Goal: Find specific page/section: Find specific page/section

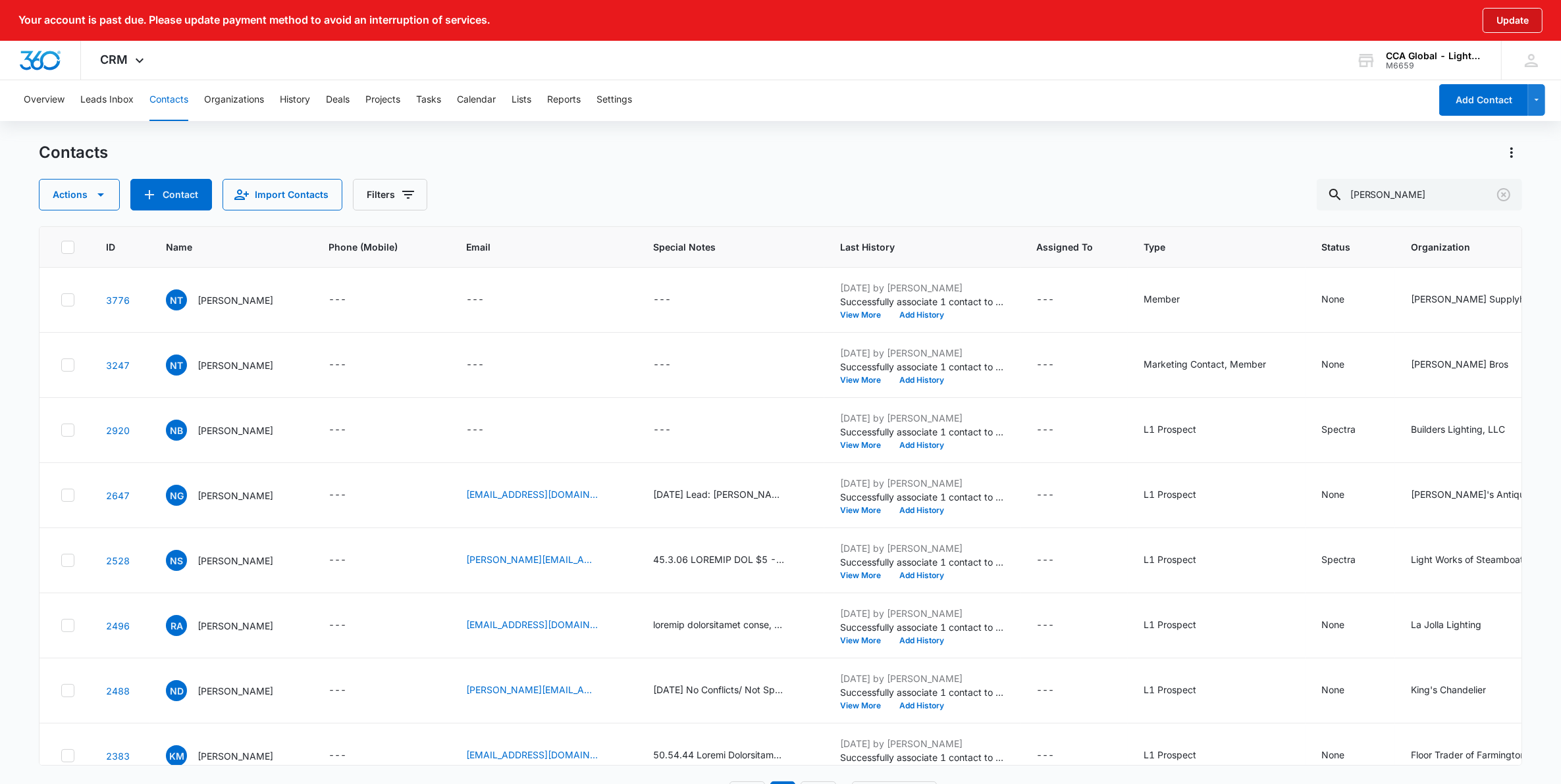
click at [1514, 15] on button "Update" at bounding box center [1513, 20] width 60 height 25
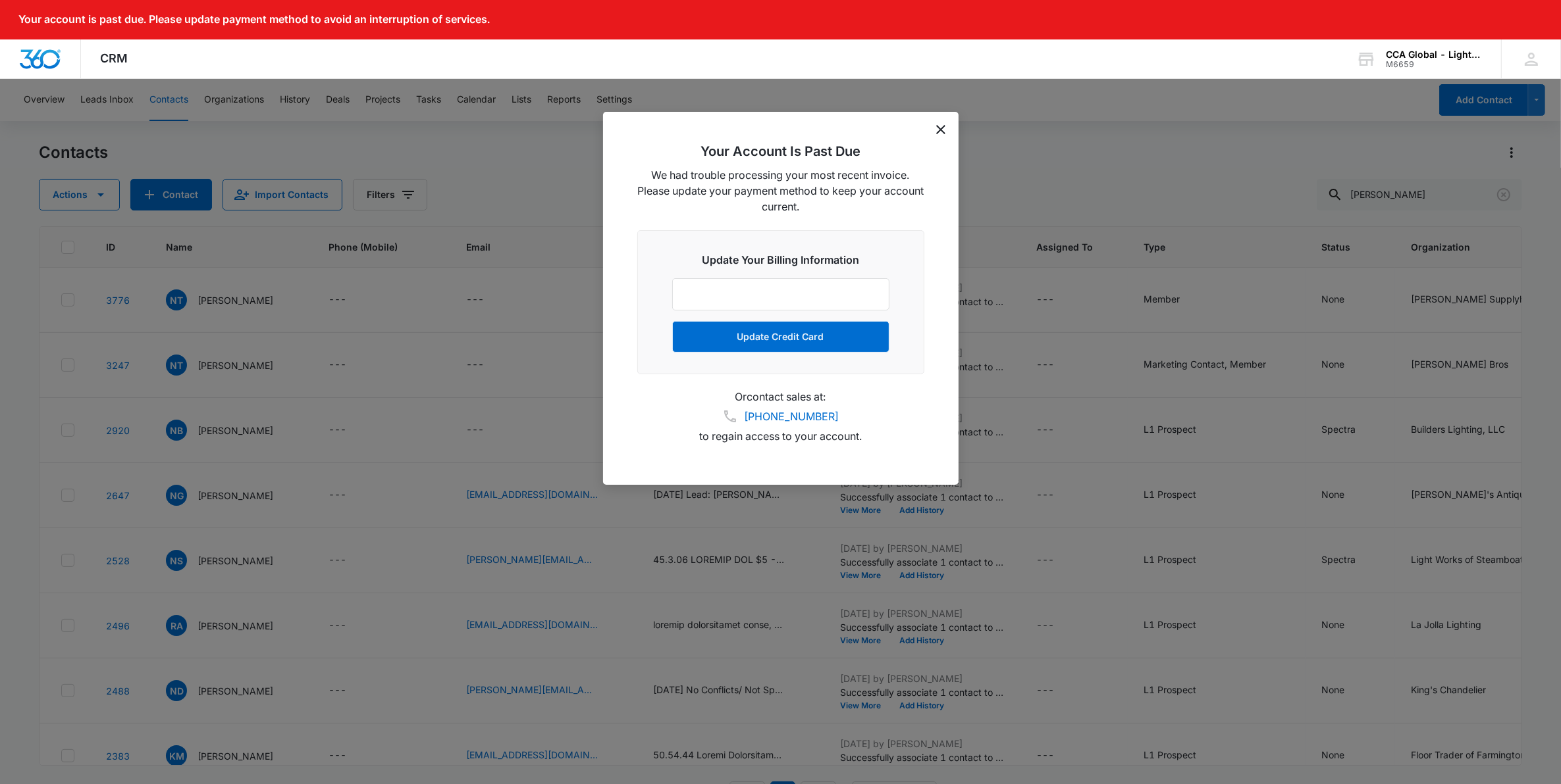
click at [936, 126] on icon "dismiss this dialog" at bounding box center [941, 130] width 10 height 10
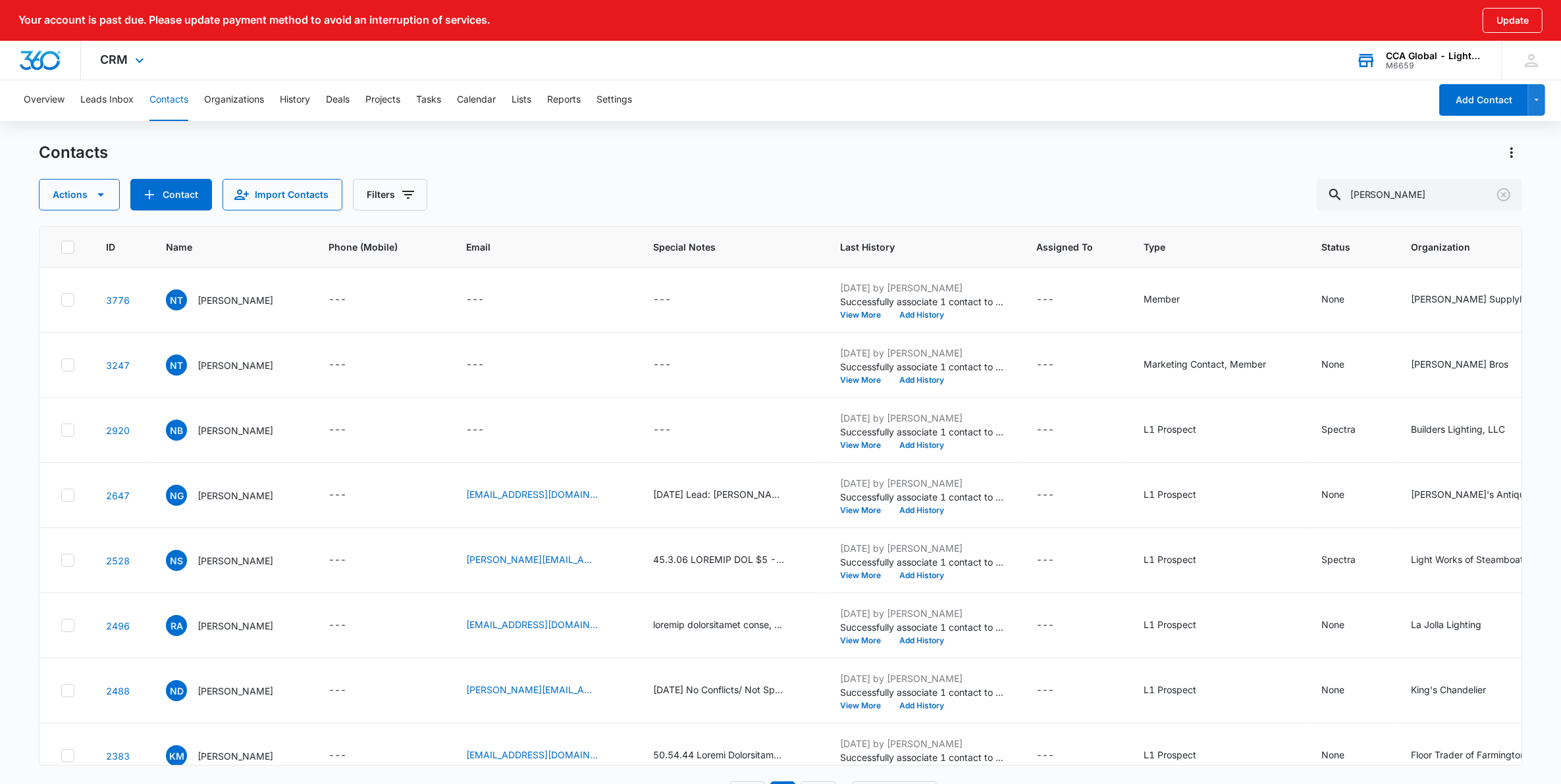
click at [1420, 51] on div "CCA Global - Lighting One" at bounding box center [1434, 56] width 96 height 11
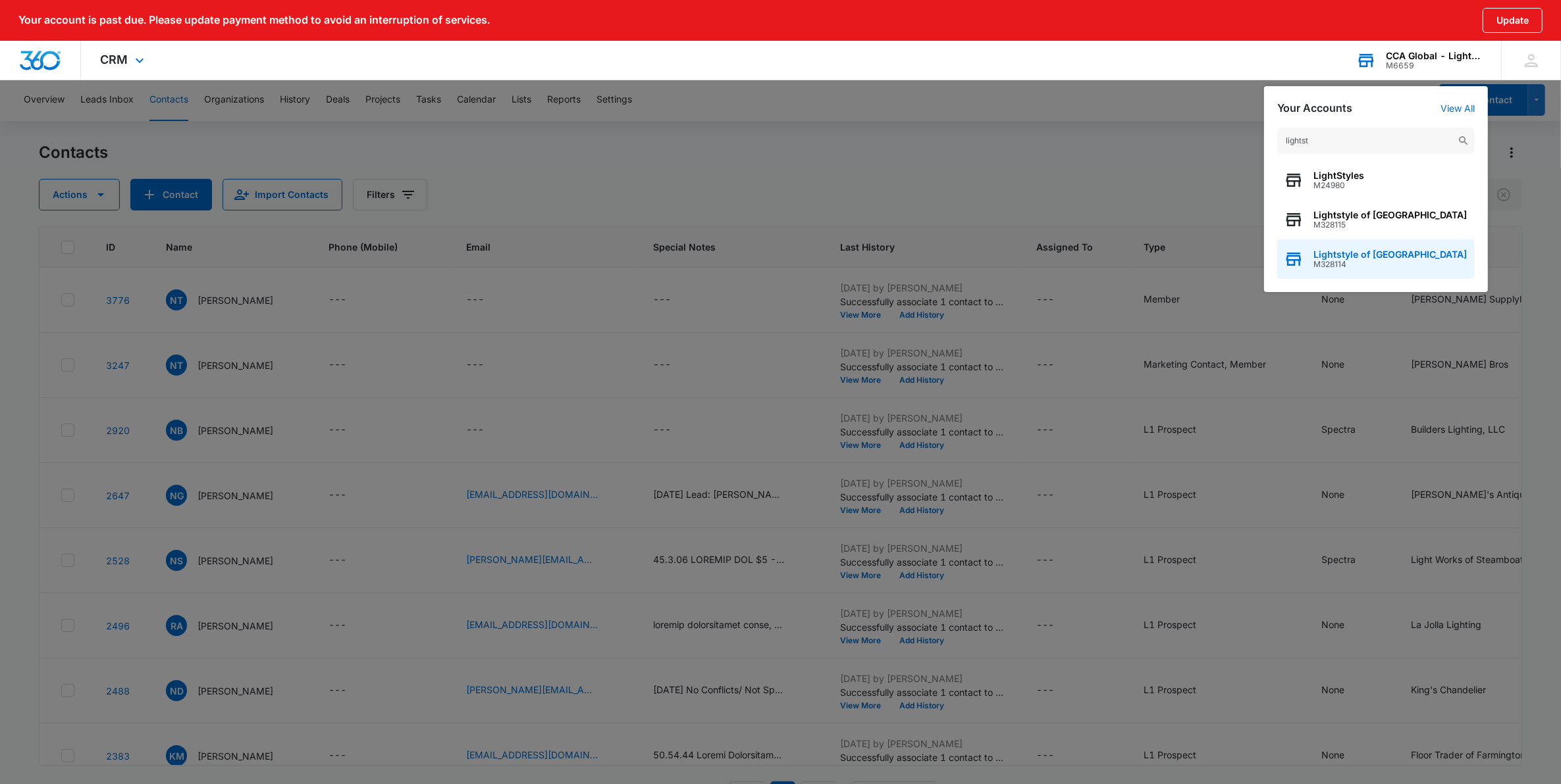
type input "lightst"
click at [1357, 245] on div "Lightstyle of Orlando M328114" at bounding box center [1376, 258] width 198 height 40
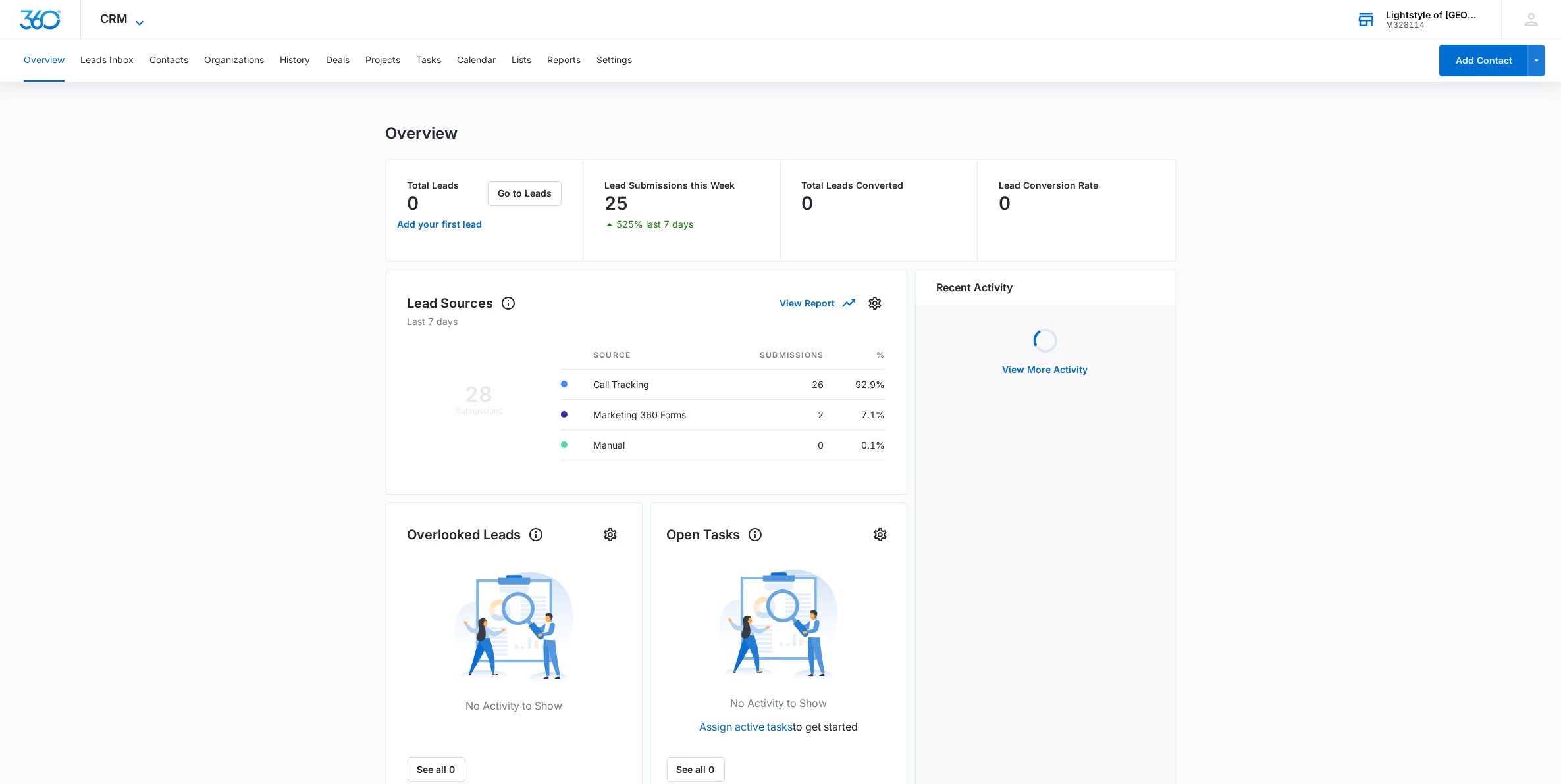
click at [131, 17] on icon at bounding box center [139, 23] width 15 height 15
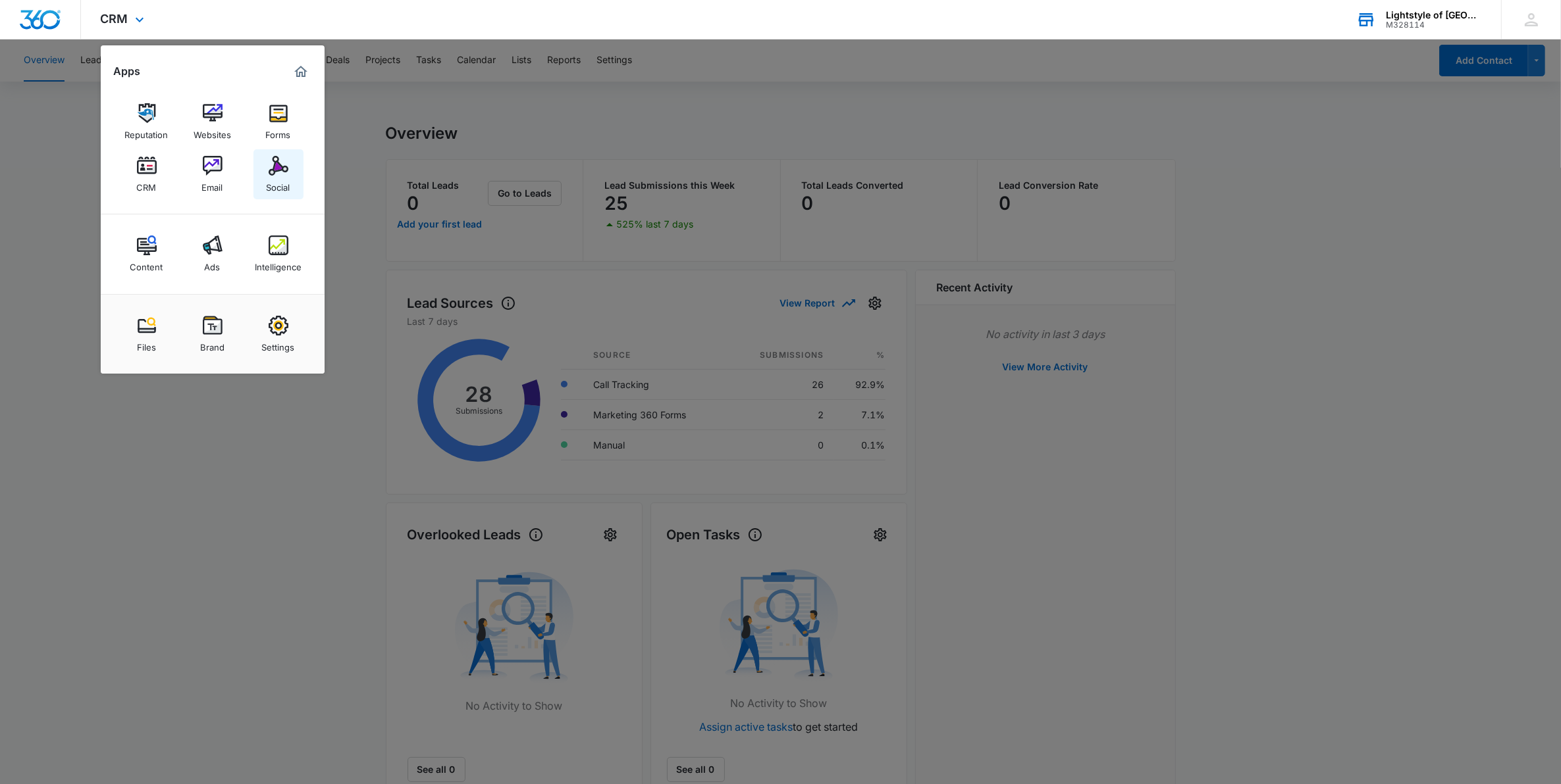
click at [261, 163] on link "Social" at bounding box center [279, 175] width 50 height 50
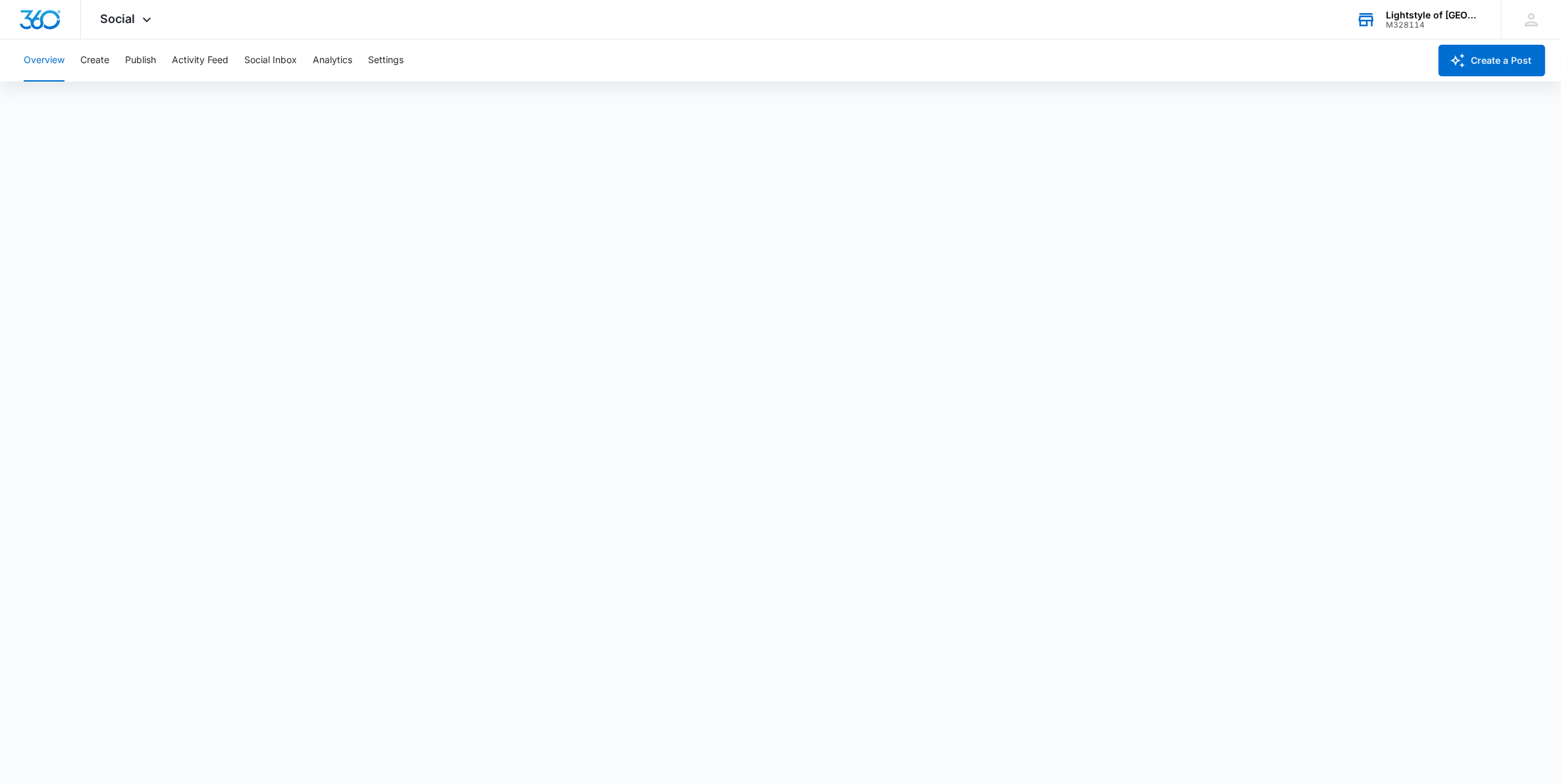
click at [41, 64] on button "Overview" at bounding box center [44, 61] width 41 height 42
click at [1401, 17] on div "Lightstyle of [GEOGRAPHIC_DATA]" at bounding box center [1434, 14] width 96 height 11
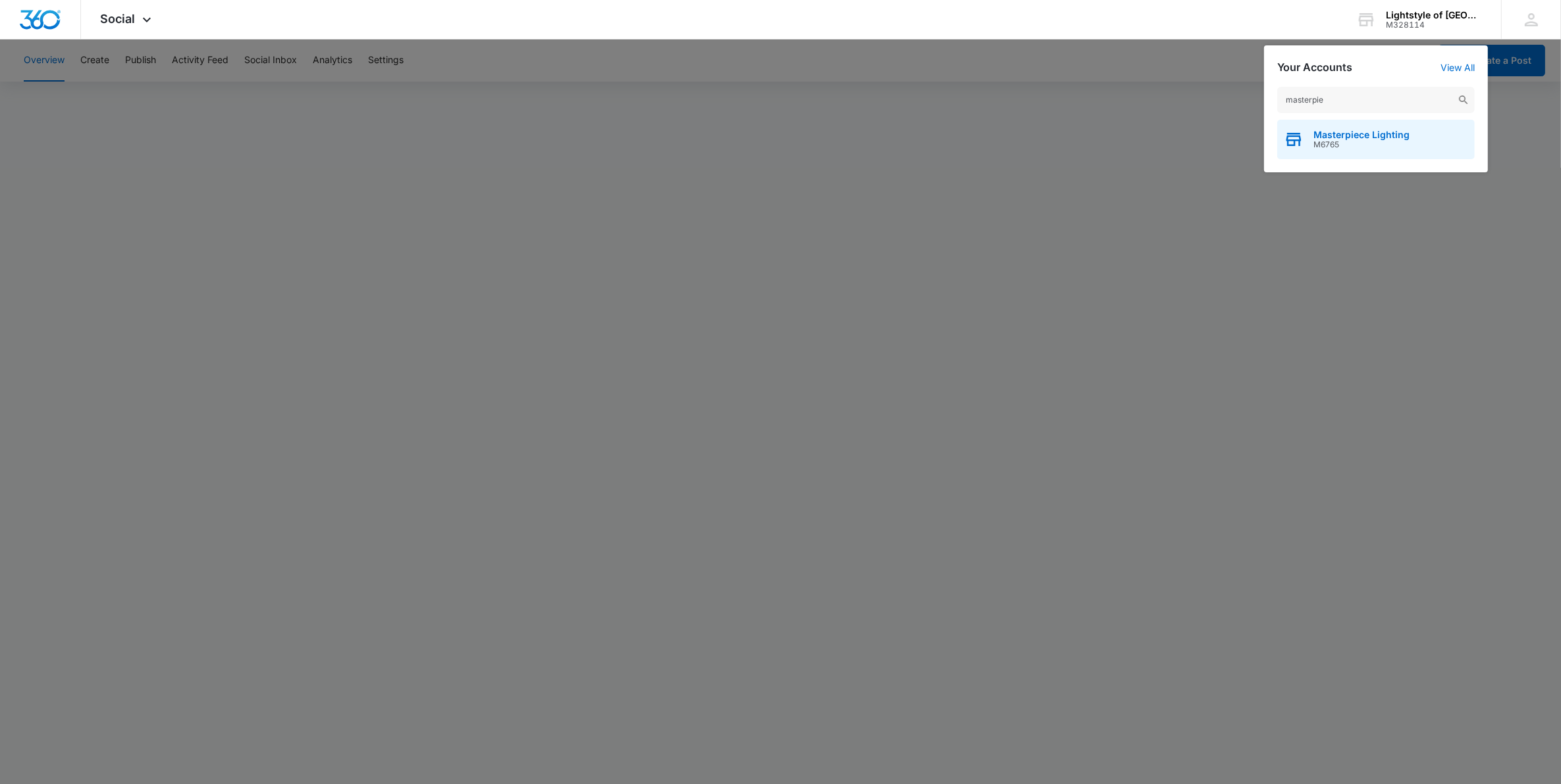
type input "masterpie"
click at [1359, 149] on div "Masterpiece Lighting M6765" at bounding box center [1376, 139] width 198 height 40
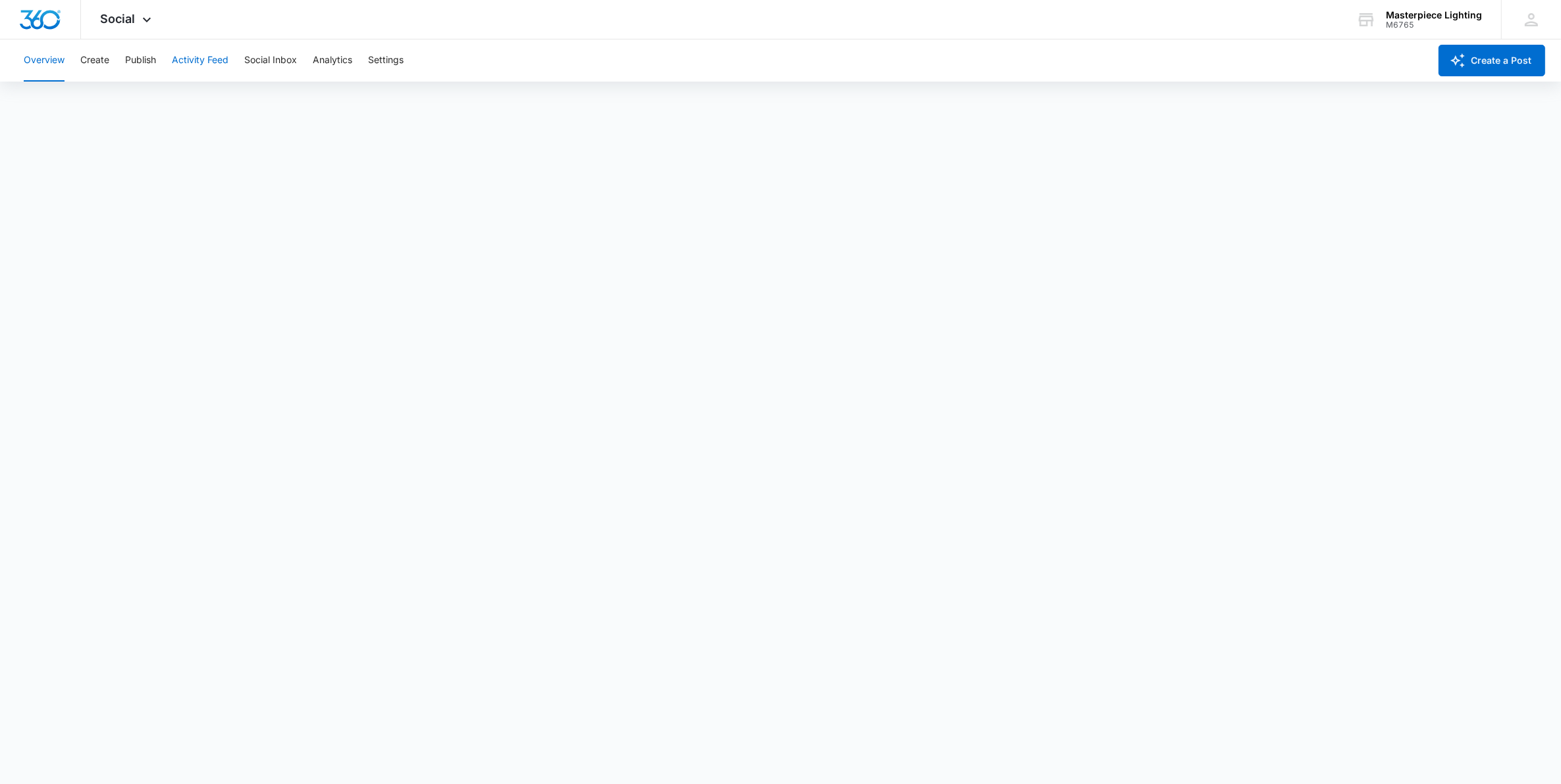
scroll to position [4, 0]
click at [1418, 17] on div "Masterpiece Lighting" at bounding box center [1434, 14] width 96 height 11
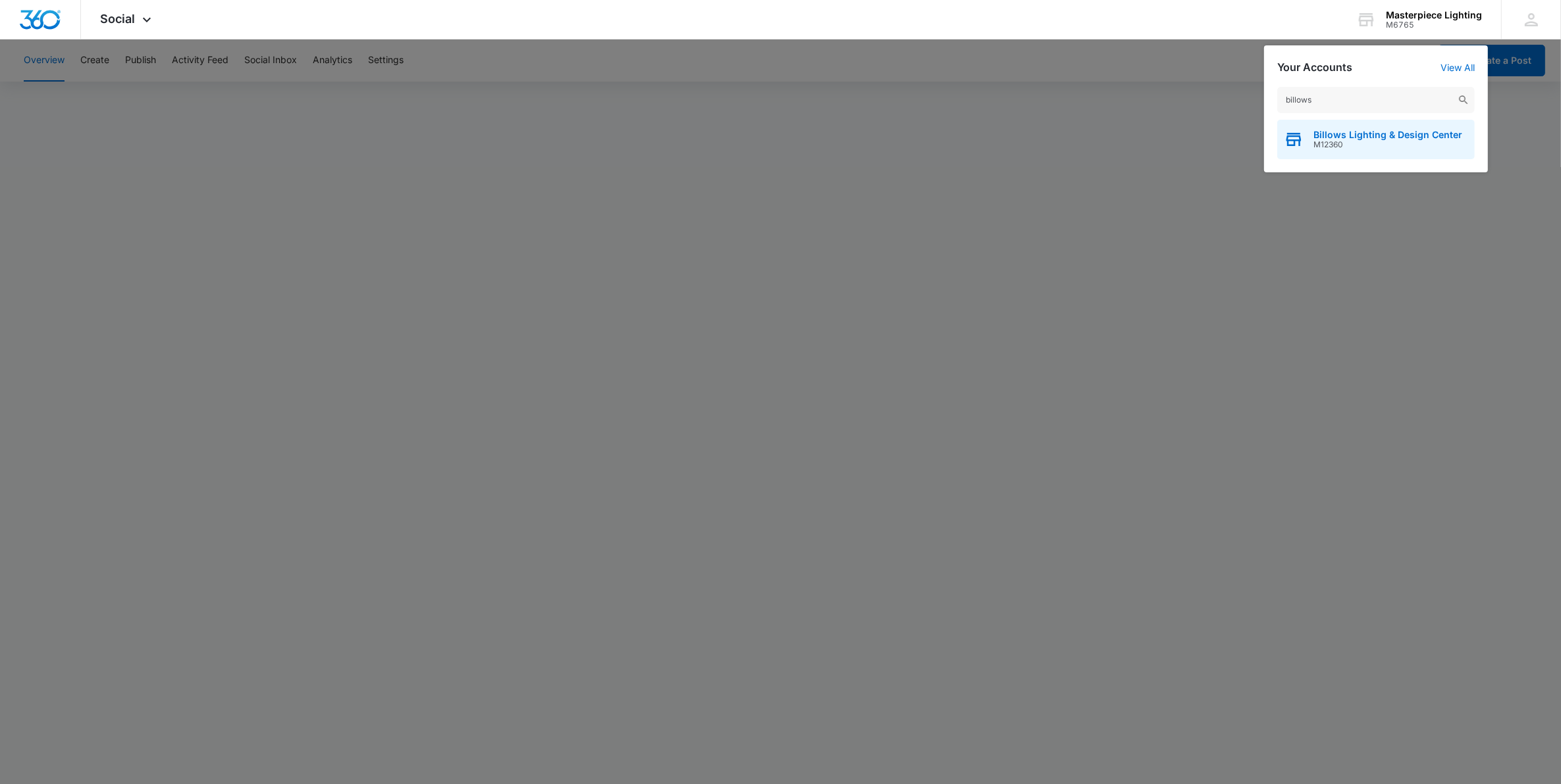
type input "billows"
click at [1351, 136] on span "Billows Lighting & Design Center" at bounding box center [1387, 134] width 149 height 11
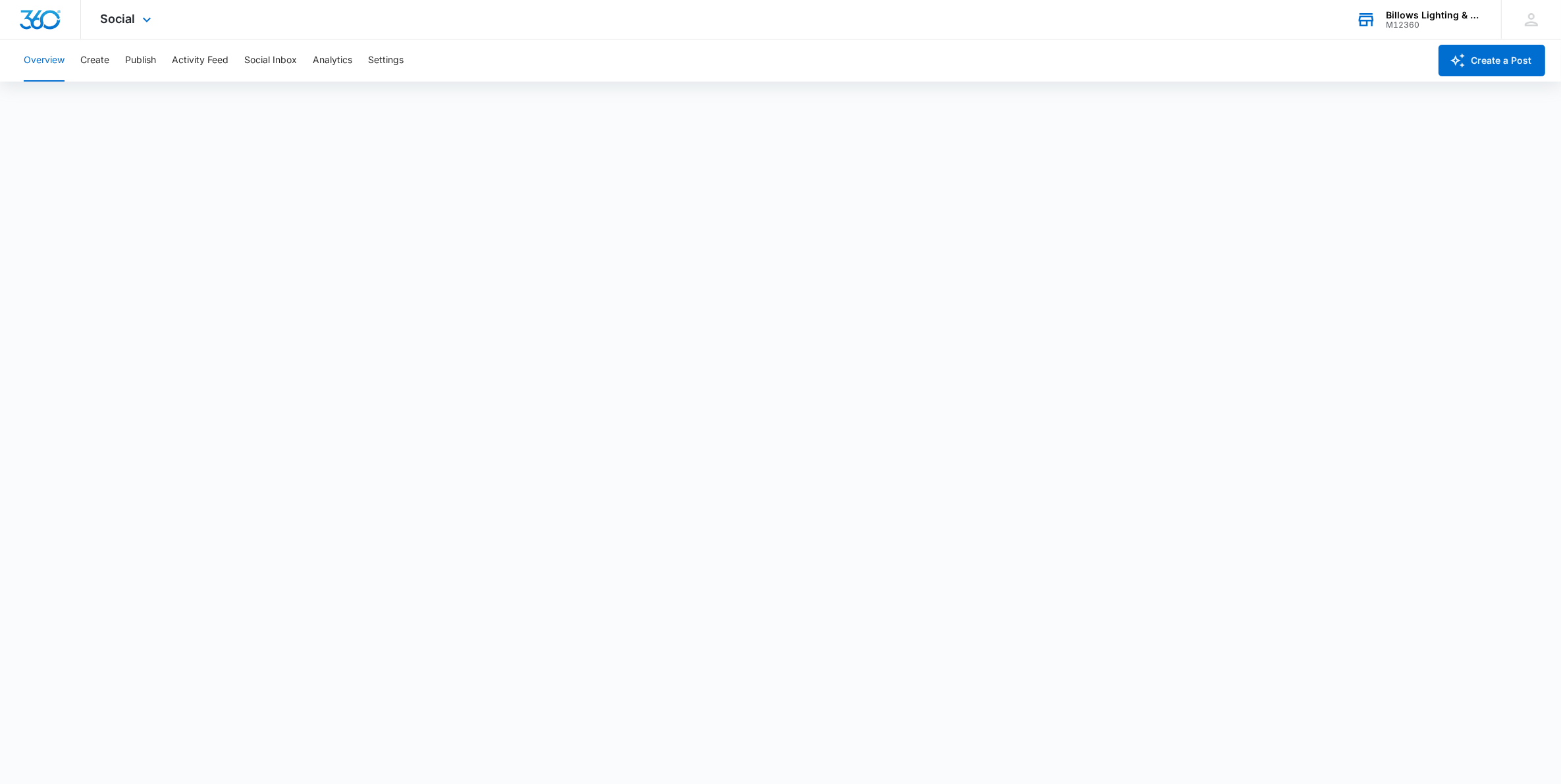
click at [1399, 24] on div "M12360" at bounding box center [1434, 25] width 96 height 10
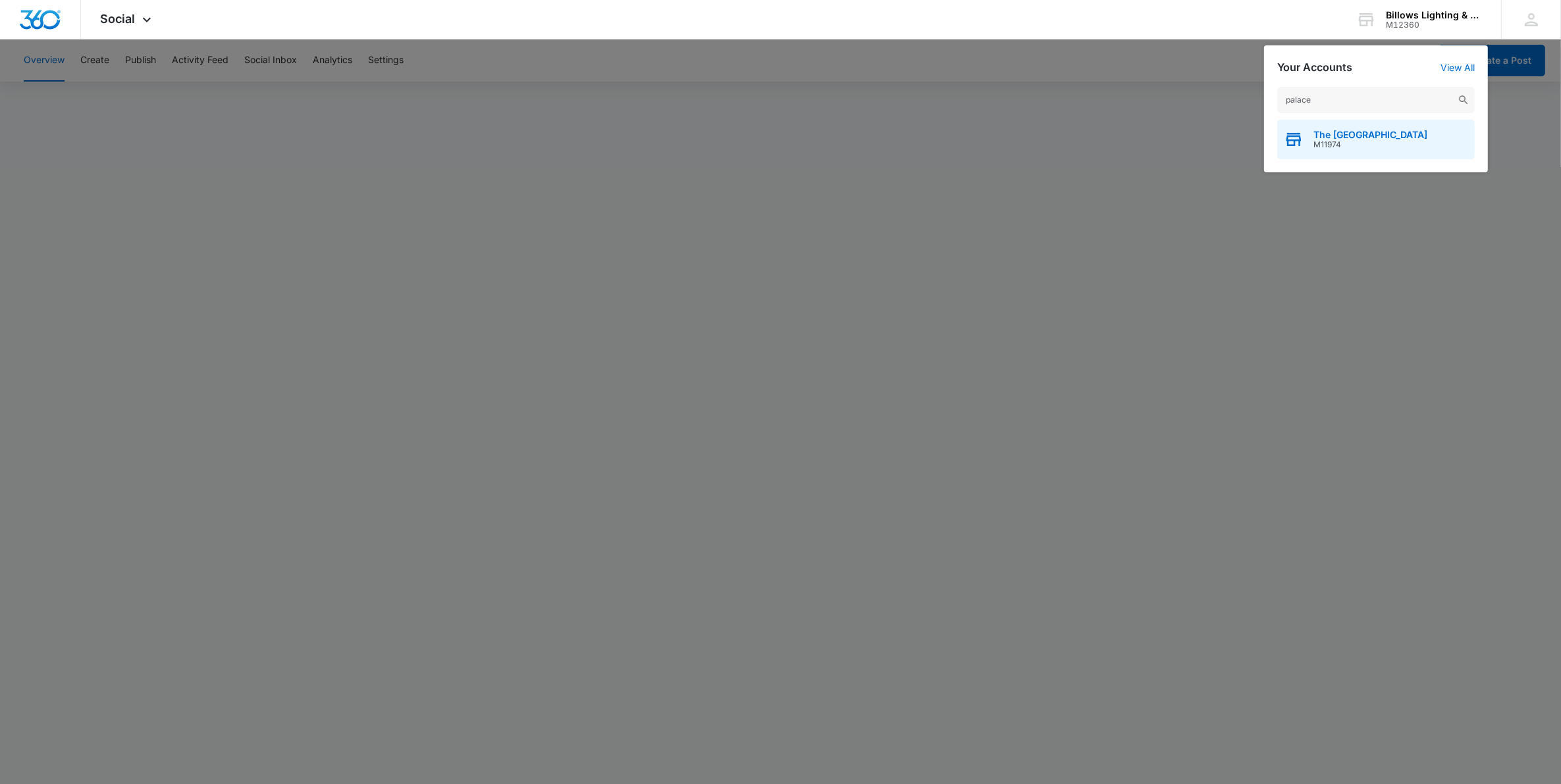
type input "palace"
click at [1342, 136] on span "The [GEOGRAPHIC_DATA]" at bounding box center [1370, 134] width 114 height 11
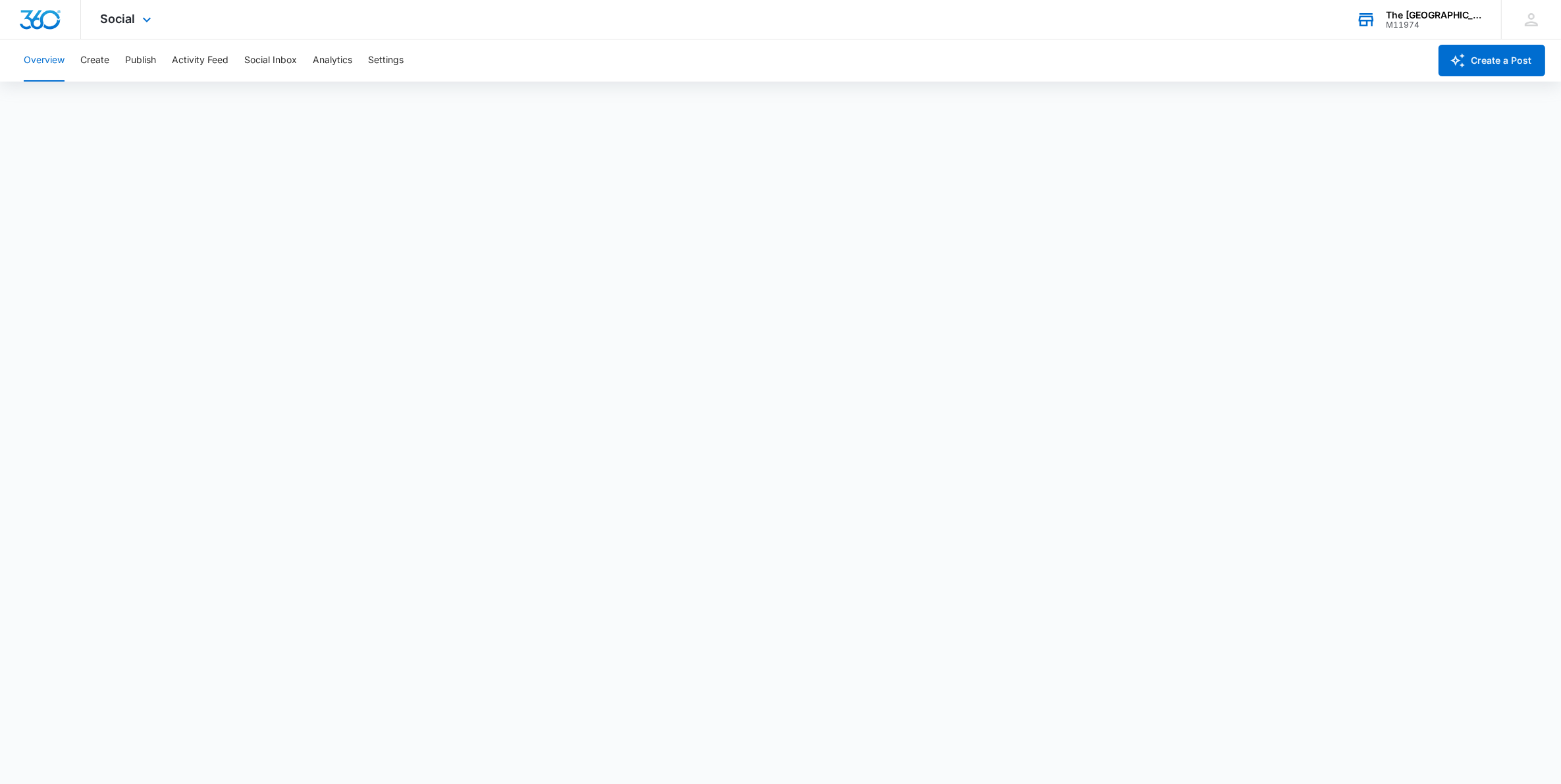
click at [1452, 14] on div "The [GEOGRAPHIC_DATA]" at bounding box center [1434, 14] width 96 height 11
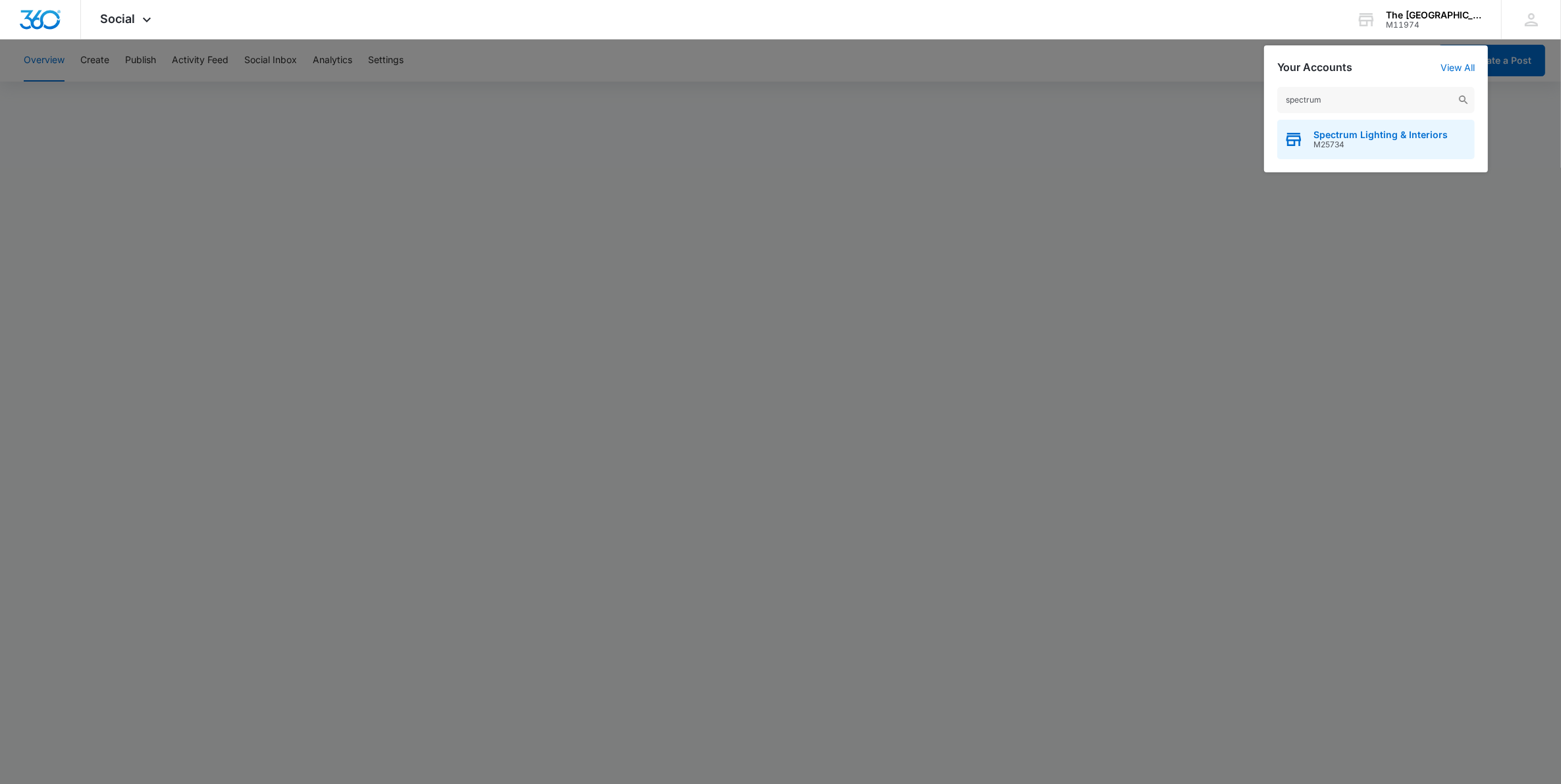
type input "spectrum"
click at [1355, 140] on span "M25734" at bounding box center [1380, 145] width 134 height 10
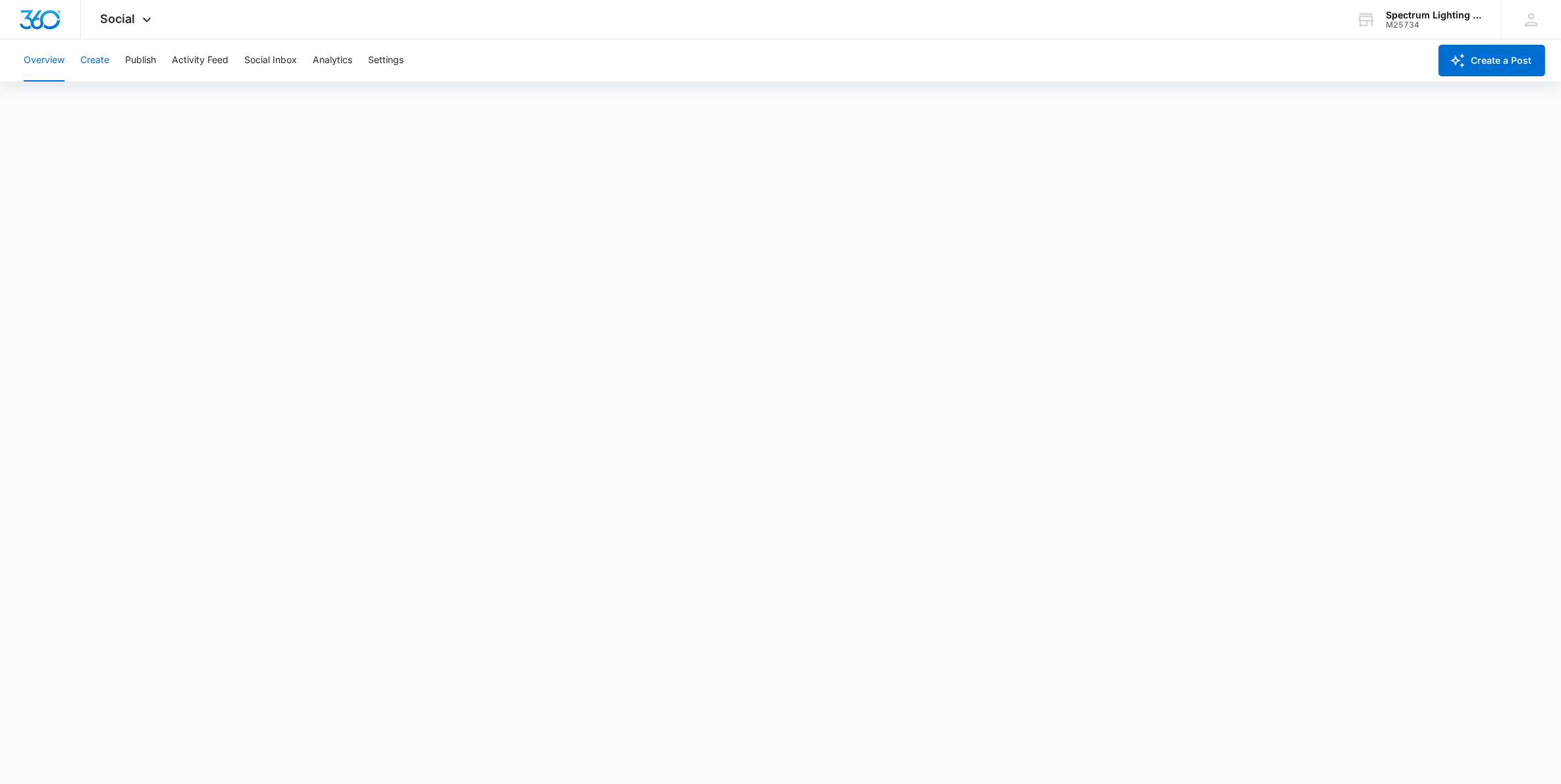
click at [98, 64] on button "Create" at bounding box center [95, 61] width 29 height 42
click at [40, 63] on button "Overview" at bounding box center [44, 61] width 41 height 42
click at [1393, 23] on div "M25734" at bounding box center [1434, 25] width 96 height 10
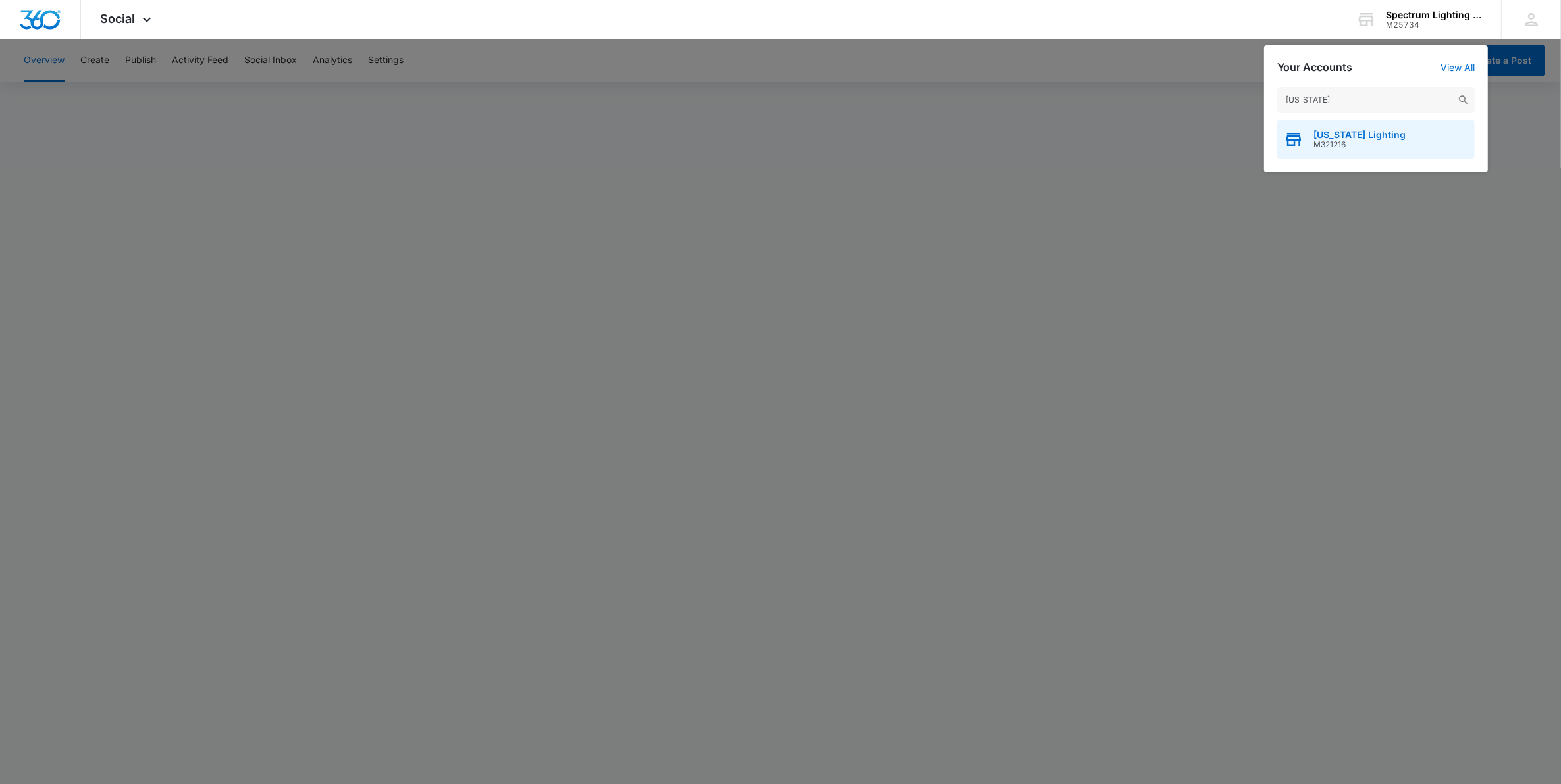
type input "[US_STATE]"
click at [1352, 140] on span "M321216" at bounding box center [1359, 145] width 93 height 10
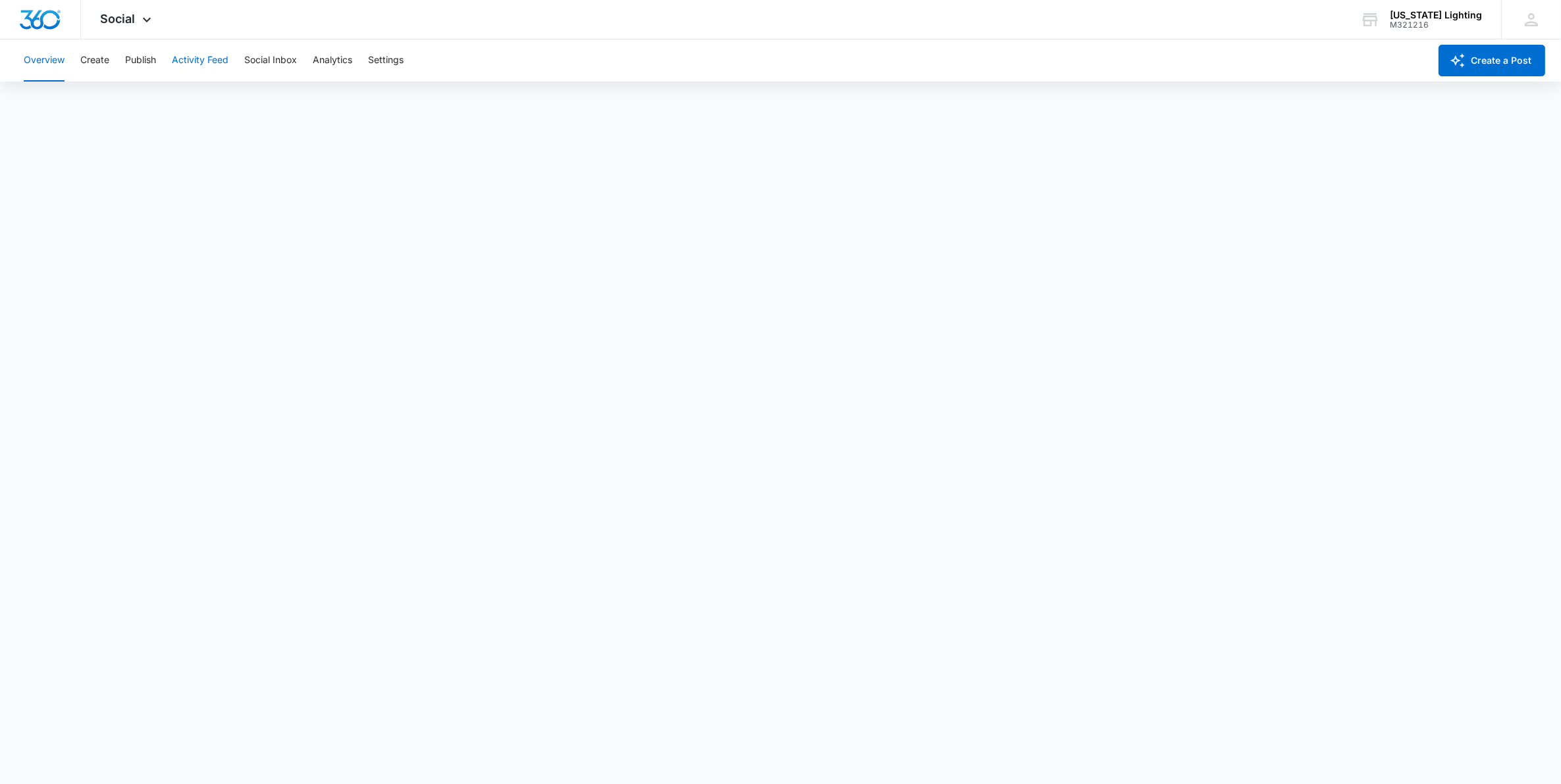
scroll to position [4, 0]
